Goal: Task Accomplishment & Management: Use online tool/utility

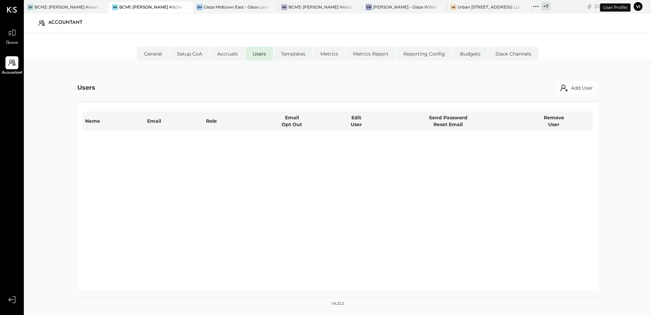
select select "**********"
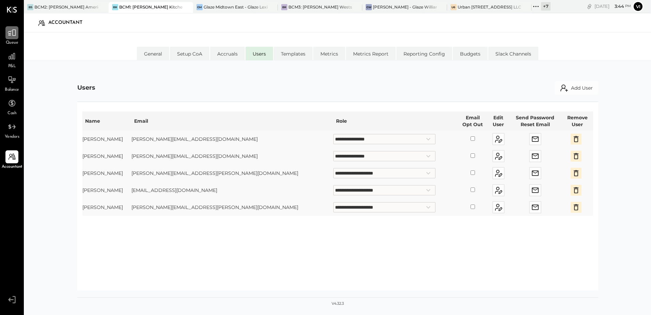
click at [13, 35] on icon at bounding box center [11, 32] width 9 height 9
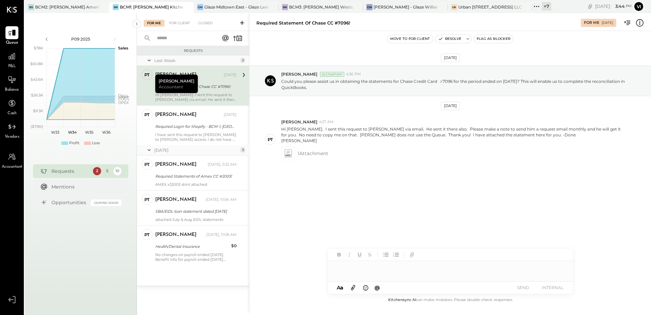
click at [185, 34] on input "text" at bounding box center [184, 38] width 62 height 11
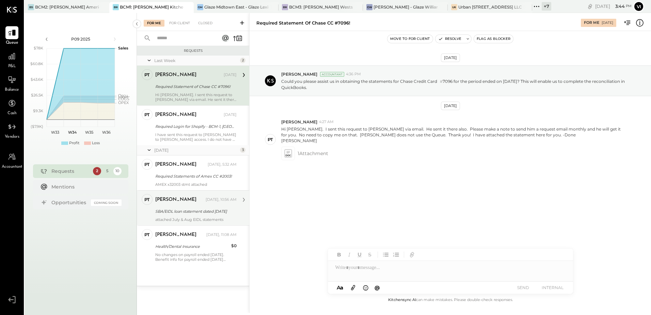
click at [188, 198] on div "[PERSON_NAME]" at bounding box center [179, 199] width 49 height 7
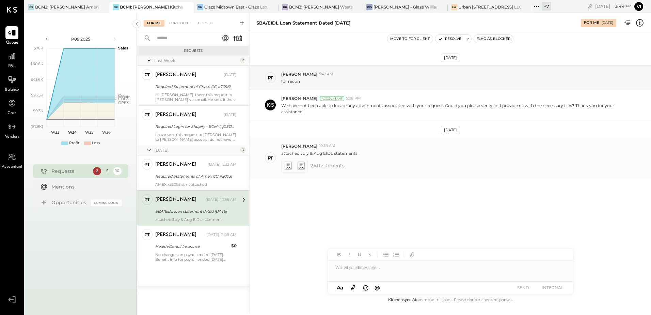
click at [291, 166] on icon at bounding box center [287, 165] width 7 height 8
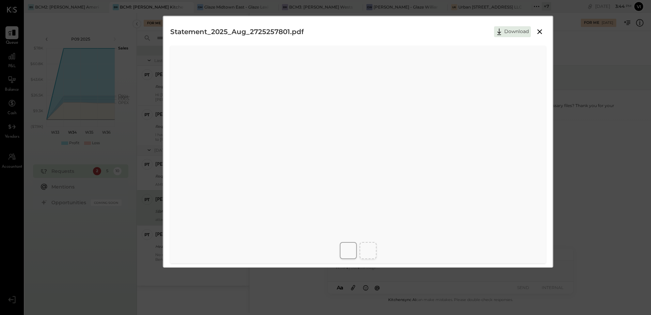
click at [341, 250] on div at bounding box center [348, 250] width 17 height 17
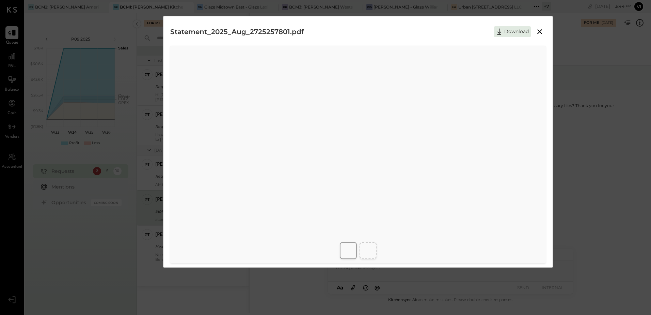
click at [375, 249] on div at bounding box center [368, 250] width 17 height 17
click at [515, 33] on button "Download" at bounding box center [512, 31] width 37 height 11
click at [517, 31] on button "Download" at bounding box center [512, 31] width 37 height 11
drag, startPoint x: 397, startPoint y: 13, endPoint x: 400, endPoint y: 23, distance: 10.2
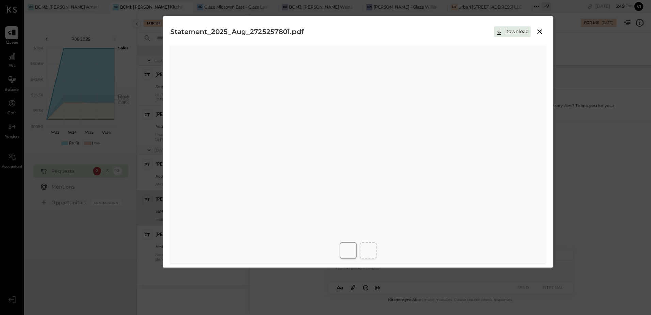
click at [397, 13] on div "Statement_2025_Aug_2725257801.pdf Download" at bounding box center [325, 157] width 651 height 315
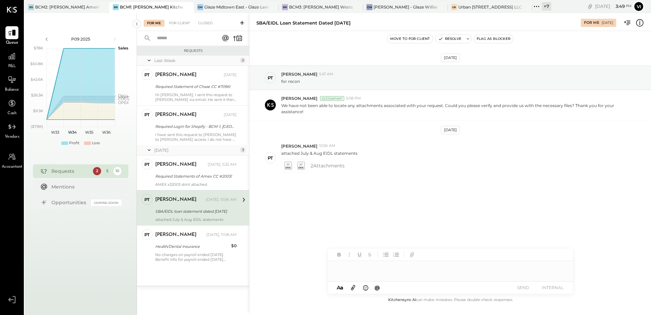
click at [376, 266] on div at bounding box center [450, 268] width 245 height 14
click at [518, 271] on div "**********" at bounding box center [450, 268] width 245 height 14
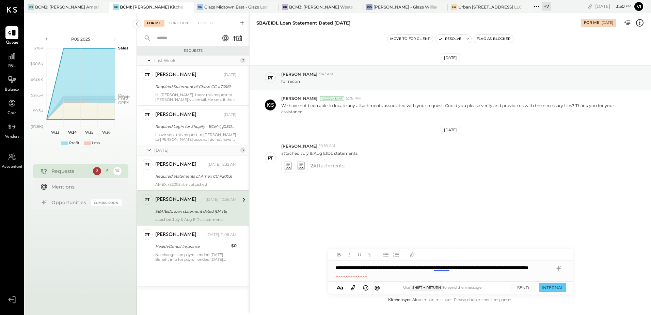
drag, startPoint x: 397, startPoint y: 280, endPoint x: 405, endPoint y: 279, distance: 7.2
click at [397, 280] on div "**********" at bounding box center [450, 271] width 245 height 20
click at [422, 278] on div "**********" at bounding box center [450, 271] width 245 height 20
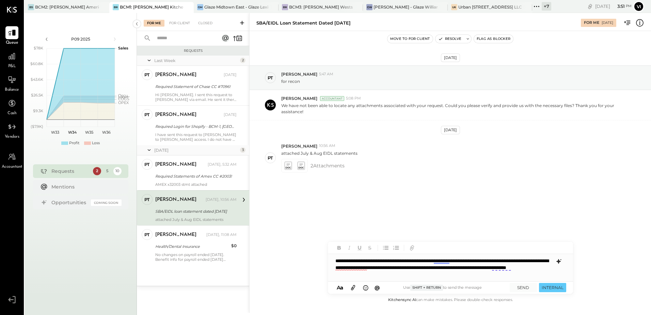
click at [555, 261] on icon at bounding box center [559, 261] width 8 height 8
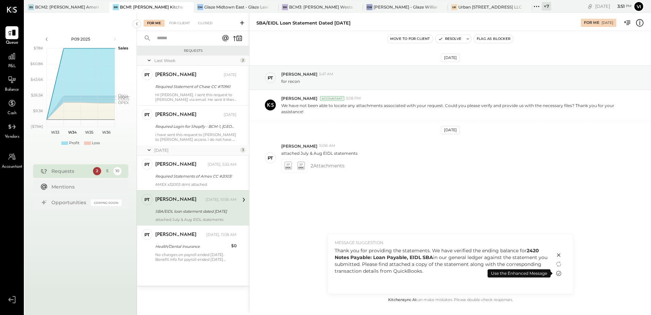
click at [559, 272] on icon at bounding box center [559, 273] width 8 height 8
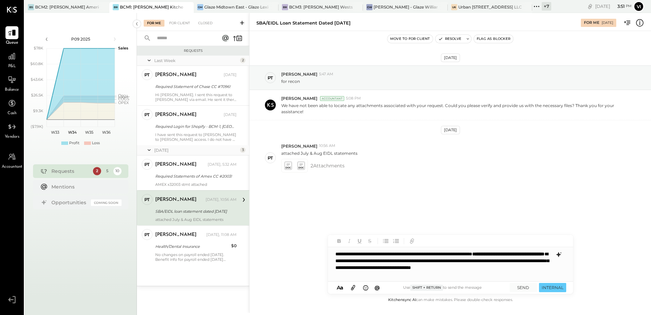
click at [390, 267] on p "**********" at bounding box center [443, 263] width 217 height 27
click at [373, 270] on p "**********" at bounding box center [443, 263] width 217 height 27
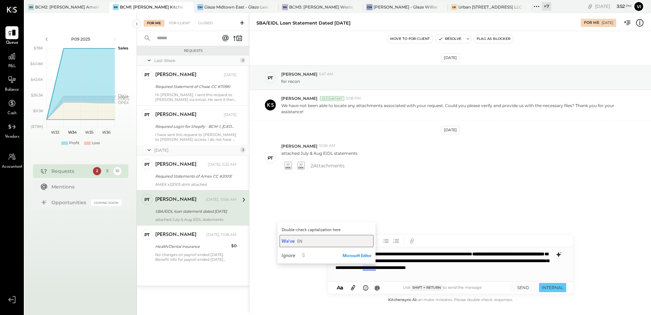
click at [327, 239] on div "We've EN" at bounding box center [327, 240] width 90 height 6
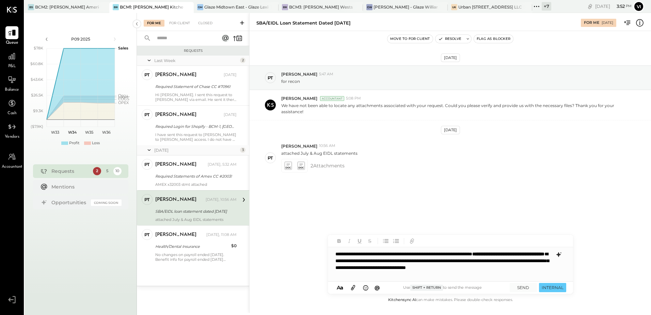
click at [472, 265] on p "**********" at bounding box center [443, 263] width 217 height 27
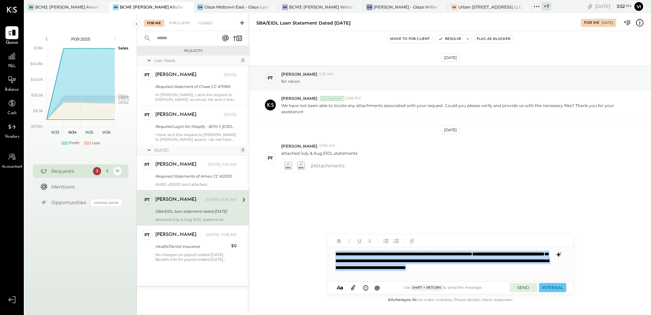
click at [529, 288] on button "SEND" at bounding box center [523, 287] width 27 height 9
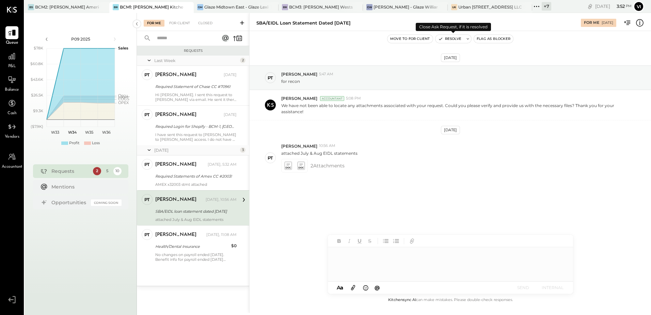
click at [470, 40] on icon at bounding box center [468, 38] width 5 height 5
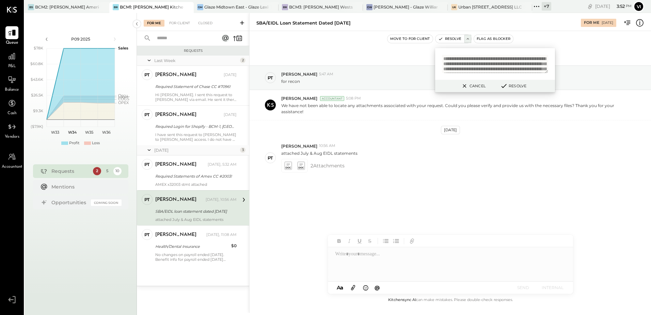
scroll to position [32, 0]
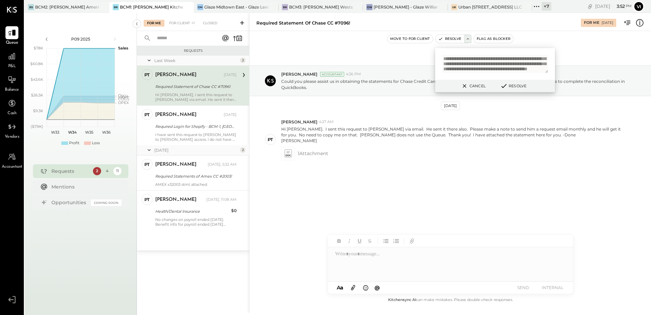
type textarea "**********"
click at [464, 188] on div "[DATE] [PERSON_NAME] Accountant 4:36 PM Could you please assist us in obtaining…" at bounding box center [450, 132] width 401 height 169
click at [195, 23] on div "Closed" at bounding box center [205, 23] width 21 height 7
click at [211, 23] on div "Closed" at bounding box center [205, 23] width 21 height 7
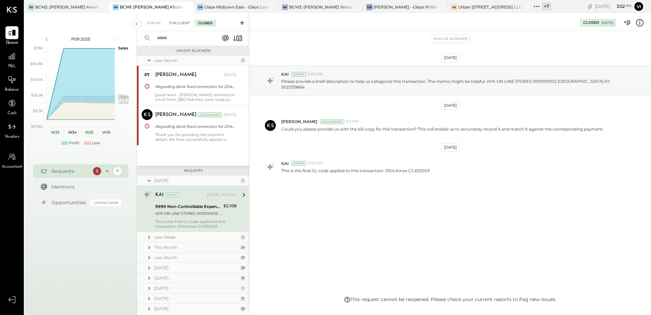
click at [188, 23] on div "For Client" at bounding box center [180, 23] width 28 height 7
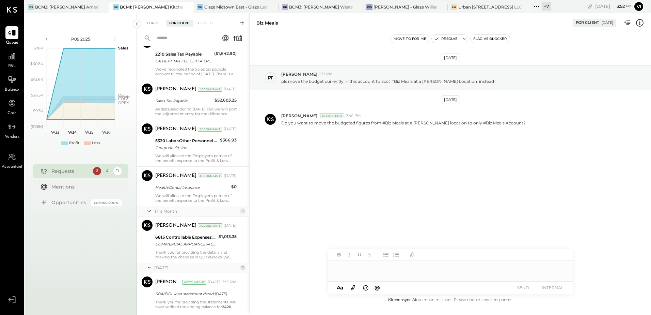
scroll to position [298, 0]
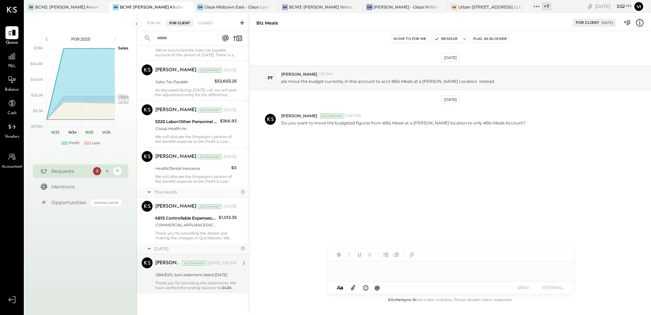
click at [196, 271] on div "SBA/EIDL loan statement dated [DATE]" at bounding box center [194, 274] width 79 height 7
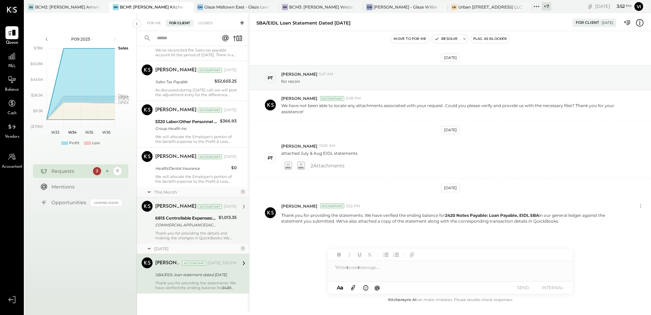
click at [212, 228] on div "COMMERCIAL APPLIANCESACRAMENTO CA XXXX1021" at bounding box center [185, 224] width 61 height 7
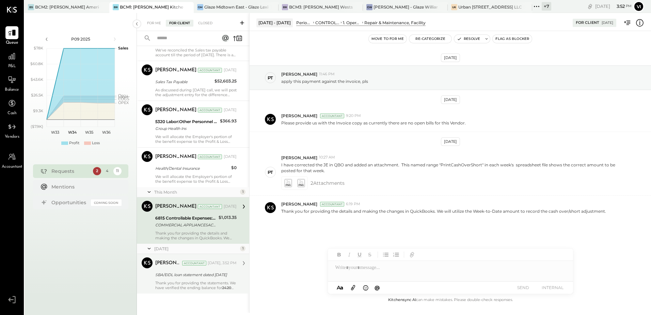
click at [198, 275] on div "SBA/EIDL loan statement dated [DATE]" at bounding box center [194, 274] width 79 height 7
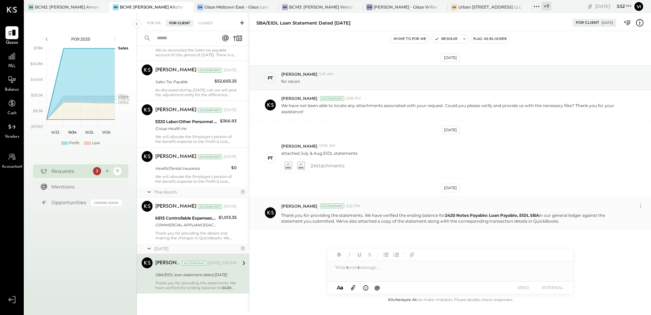
click at [352, 218] on p "Thank you for providing the statements. We have verified the ending balance for…" at bounding box center [454, 218] width 346 height 12
drag, startPoint x: 281, startPoint y: 215, endPoint x: 609, endPoint y: 220, distance: 328.3
click at [609, 220] on div "[PERSON_NAME] Accountant 3:52 PM Thank you for providing the statements. We hav…" at bounding box center [450, 212] width 401 height 34
copy p "Thank you for providing the statements. We have verified the ending balance for…"
click at [464, 38] on icon at bounding box center [464, 38] width 5 height 5
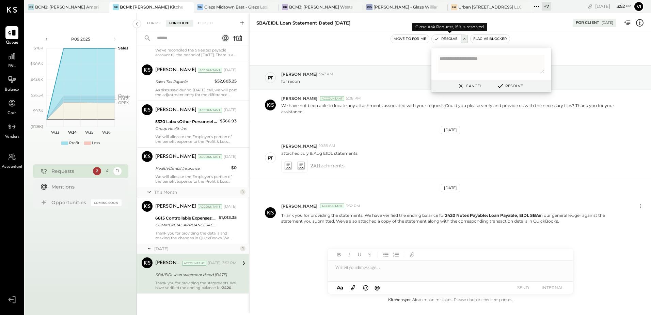
type textarea "**********"
click at [495, 66] on textarea at bounding box center [491, 64] width 106 height 18
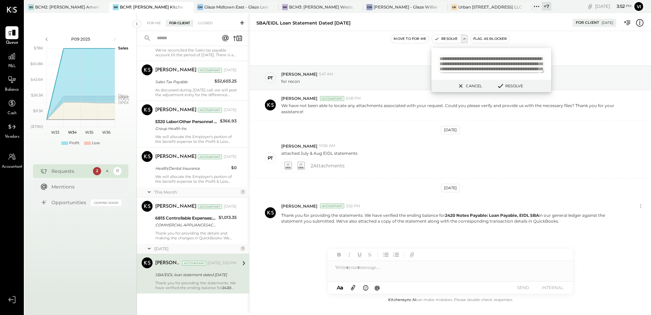
scroll to position [32, 0]
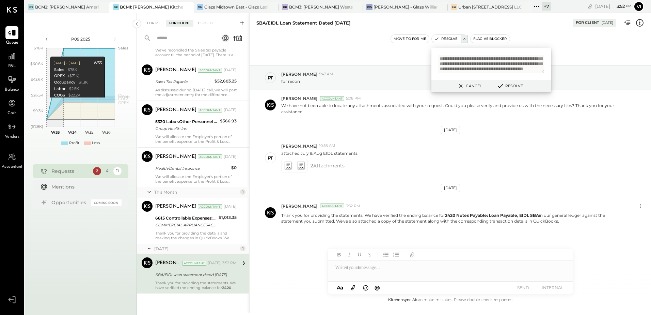
type textarea "**********"
click at [505, 86] on button "Resolve" at bounding box center [509, 86] width 31 height 8
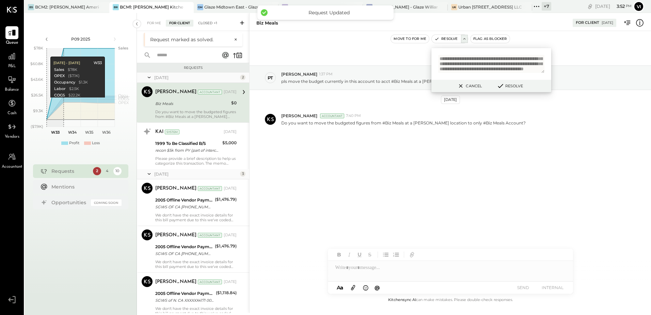
click at [199, 26] on div "Closed +1" at bounding box center [208, 23] width 26 height 7
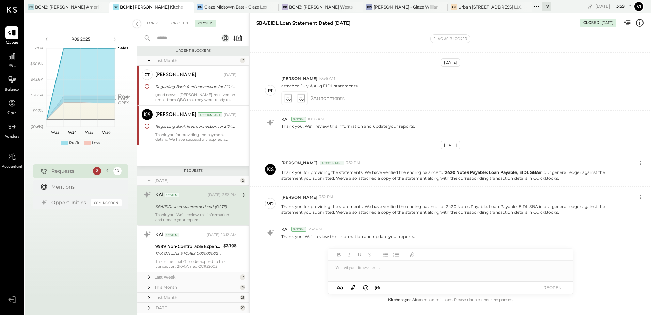
click at [159, 21] on div "For Me" at bounding box center [154, 23] width 21 height 7
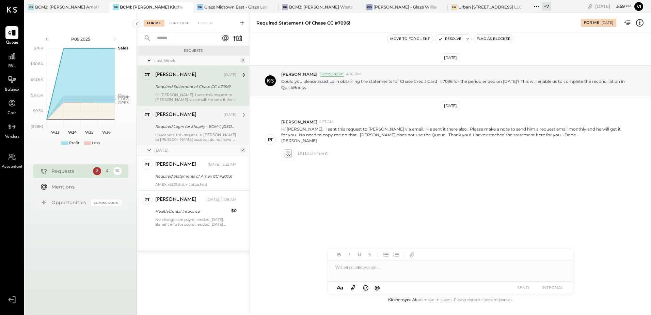
click at [233, 136] on div "I have sent this request to [PERSON_NAME] to [PERSON_NAME] access. I do not hav…" at bounding box center [195, 137] width 81 height 10
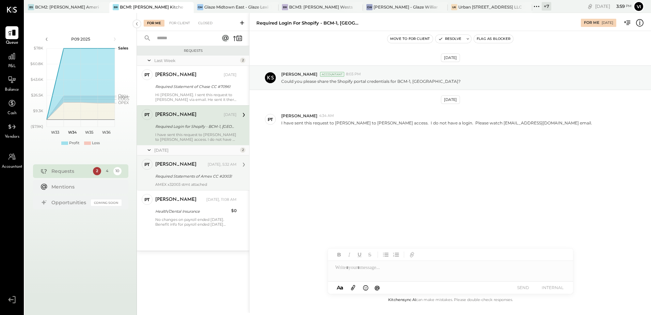
click at [209, 164] on div "[DATE], 5:32 AM" at bounding box center [222, 164] width 29 height 5
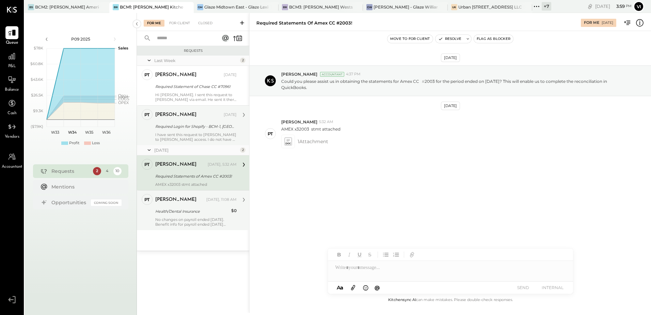
click at [186, 217] on div "No changes on payroll ended [DATE]. Benefit info for payroll ended [DATE] attac…" at bounding box center [195, 222] width 81 height 10
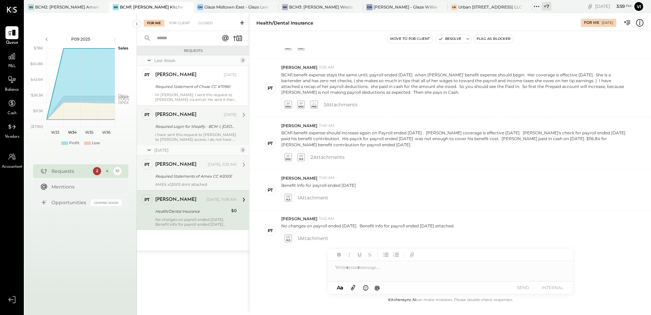
click at [181, 173] on div "Required Statements of Amex CC #2003!" at bounding box center [194, 176] width 79 height 7
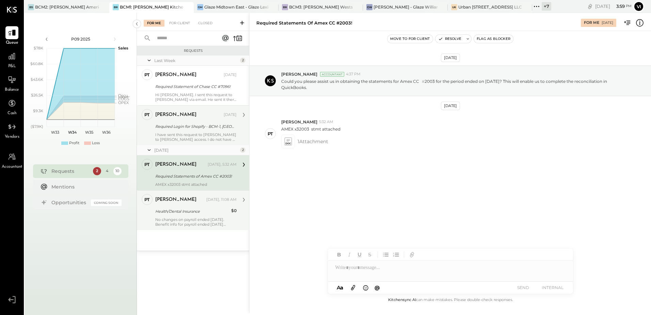
click at [184, 133] on div "I have sent this request to [PERSON_NAME] to [PERSON_NAME] access. I do not hav…" at bounding box center [195, 137] width 81 height 10
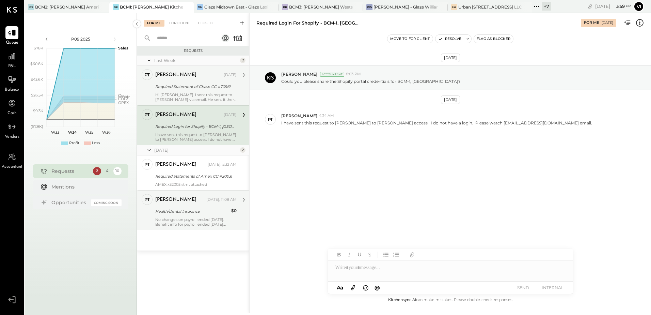
click at [192, 88] on div "Required Statement of Chase CC #7096!" at bounding box center [194, 86] width 79 height 7
